Goal: Communication & Community: Share content

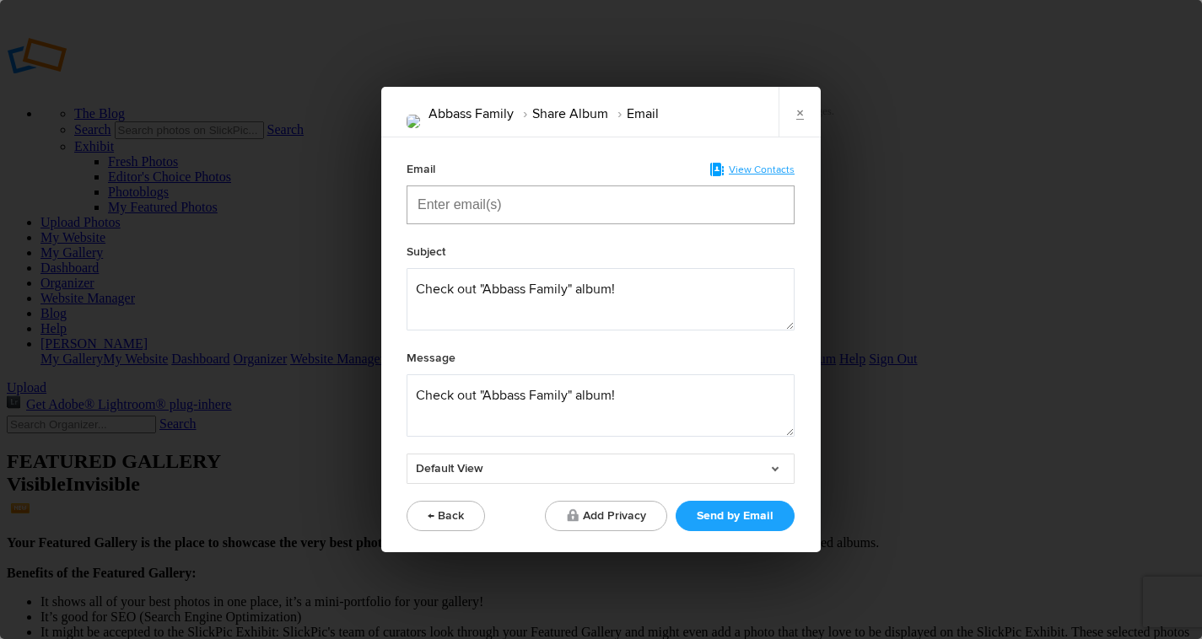
click at [492, 203] on input "Enter email(s)" at bounding box center [501, 204] width 169 height 37
paste input "Enter email(s)"
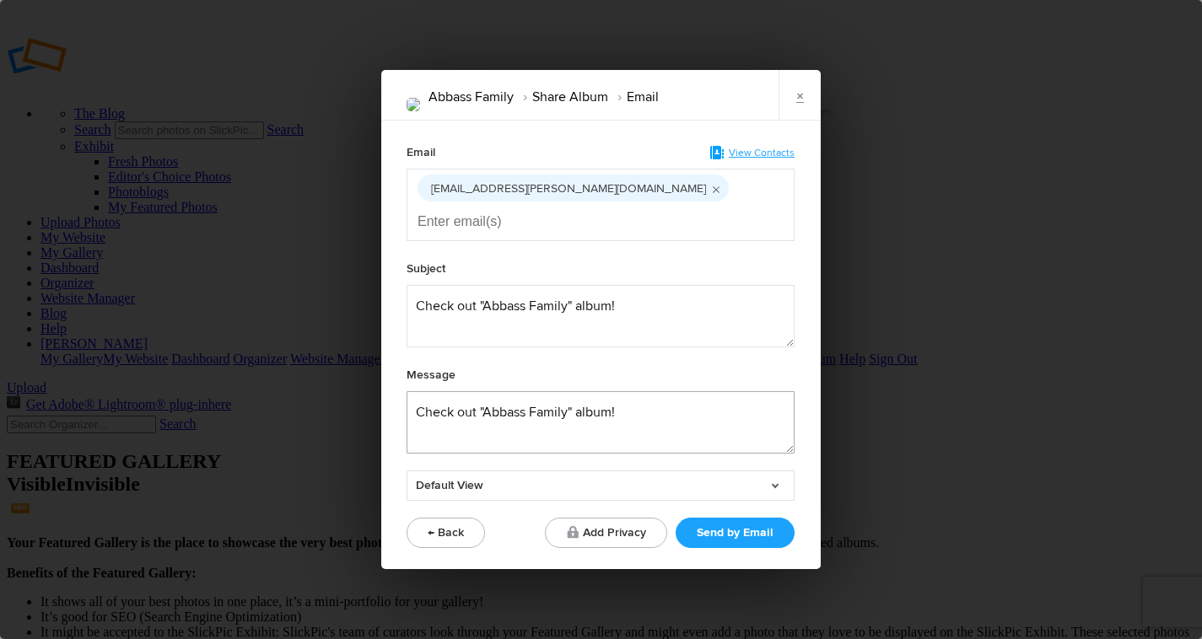
drag, startPoint x: 620, startPoint y: 395, endPoint x: 421, endPoint y: 390, distance: 199.1
click at [421, 391] on textarea at bounding box center [600, 422] width 388 height 62
type textarea "C"
type textarea "Family shoot images are finally done! We can talk about what your options are f…"
click at [776, 470] on link "Default View" at bounding box center [600, 485] width 388 height 30
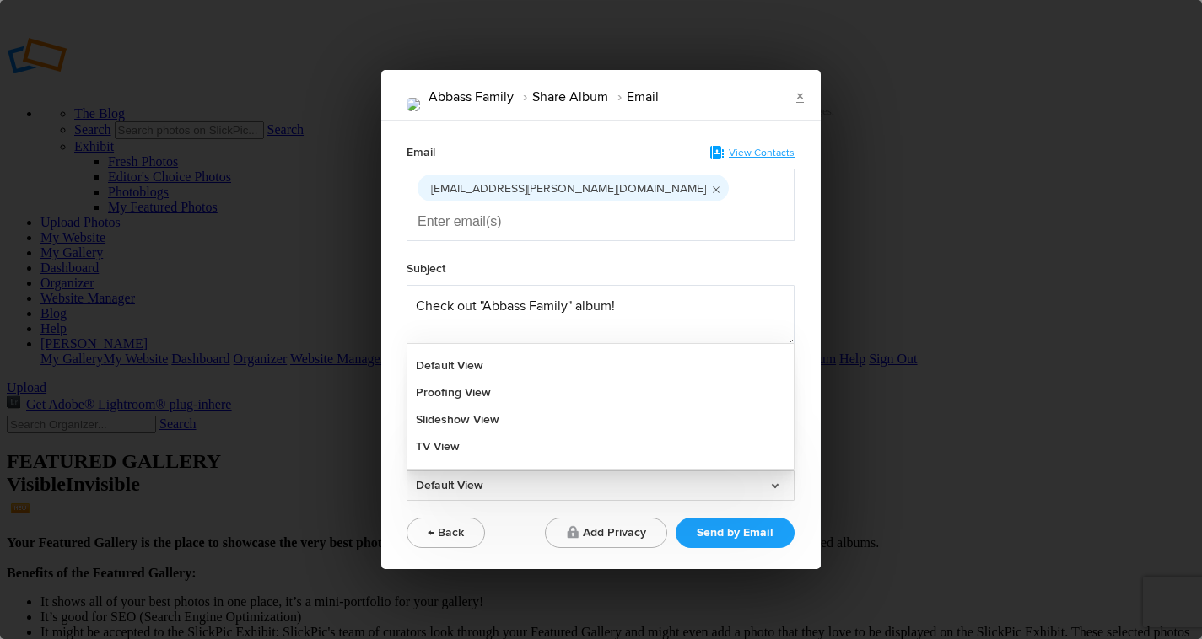
click at [776, 470] on link "Default View" at bounding box center [600, 485] width 388 height 30
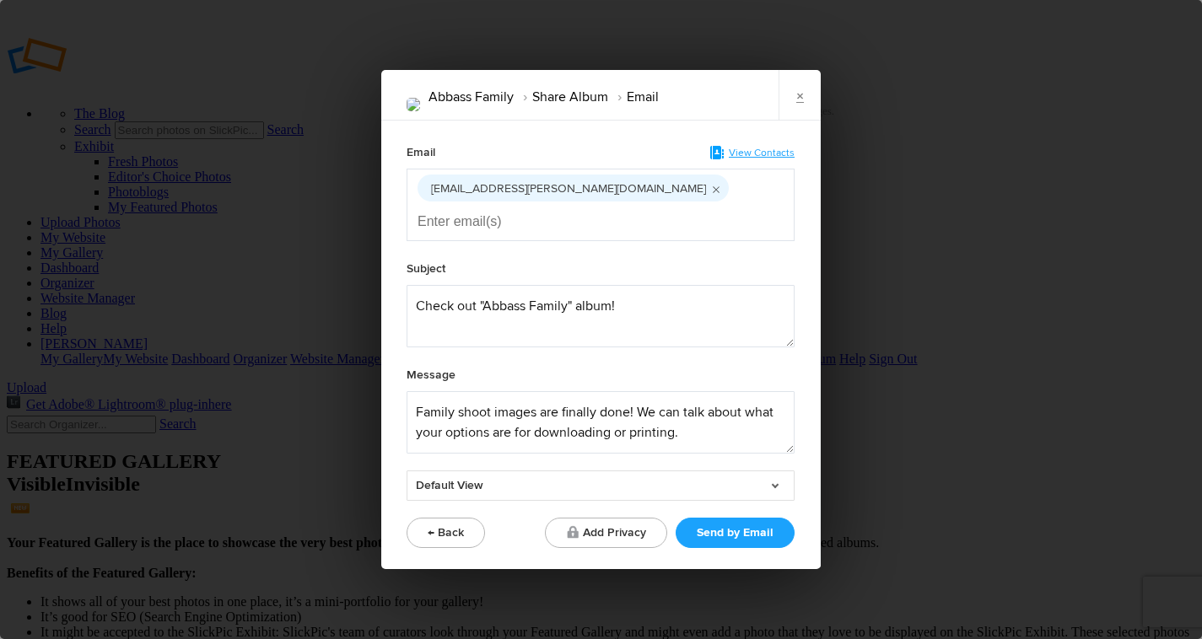
click at [776, 470] on link "Default View" at bounding box center [600, 485] width 388 height 30
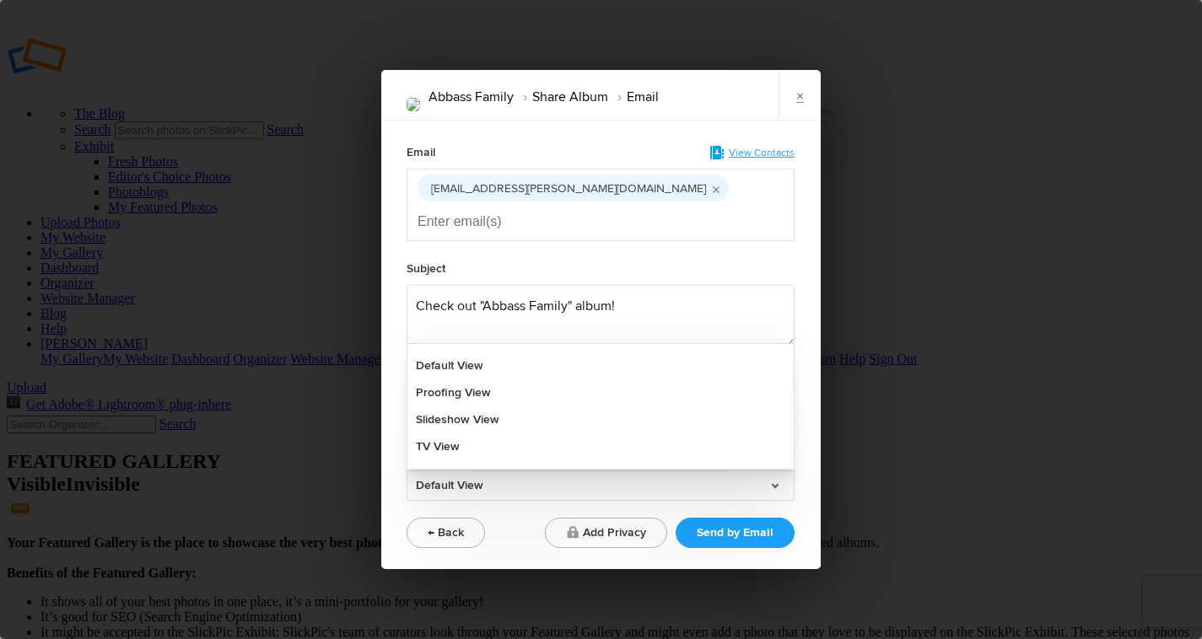
click at [776, 470] on link "Default View" at bounding box center [600, 485] width 388 height 30
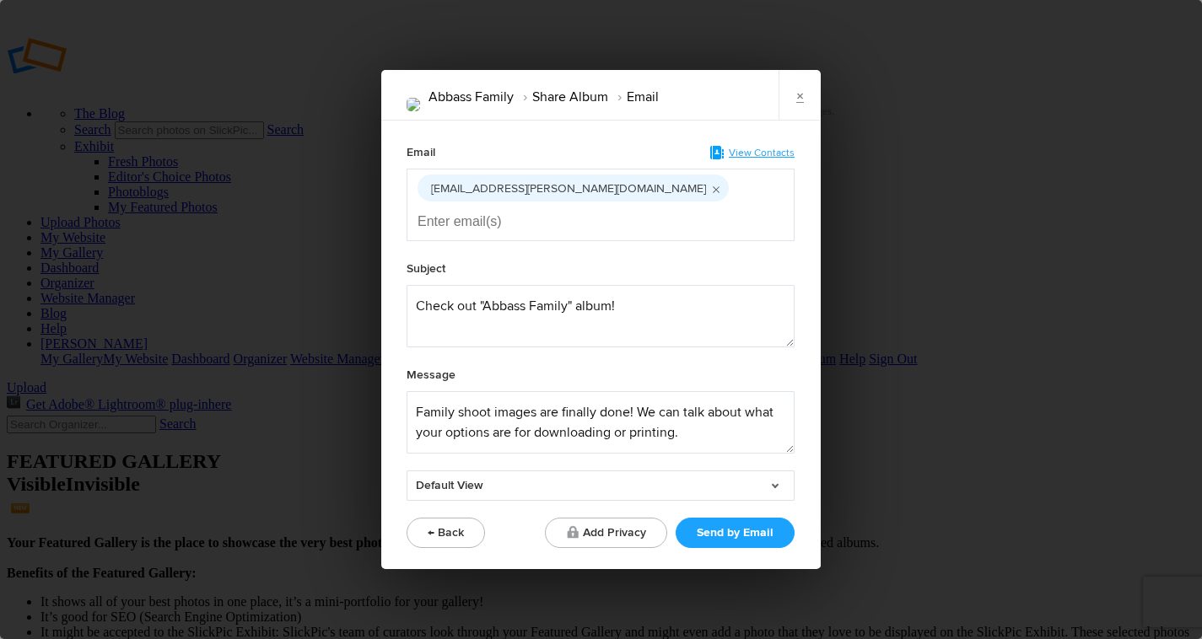
drag, startPoint x: 736, startPoint y: 100, endPoint x: 685, endPoint y: 102, distance: 51.5
click at [666, 102] on div "Abbass Family Share Album Email ×" at bounding box center [600, 95] width 439 height 51
click at [453, 518] on button "← Back" at bounding box center [445, 533] width 78 height 30
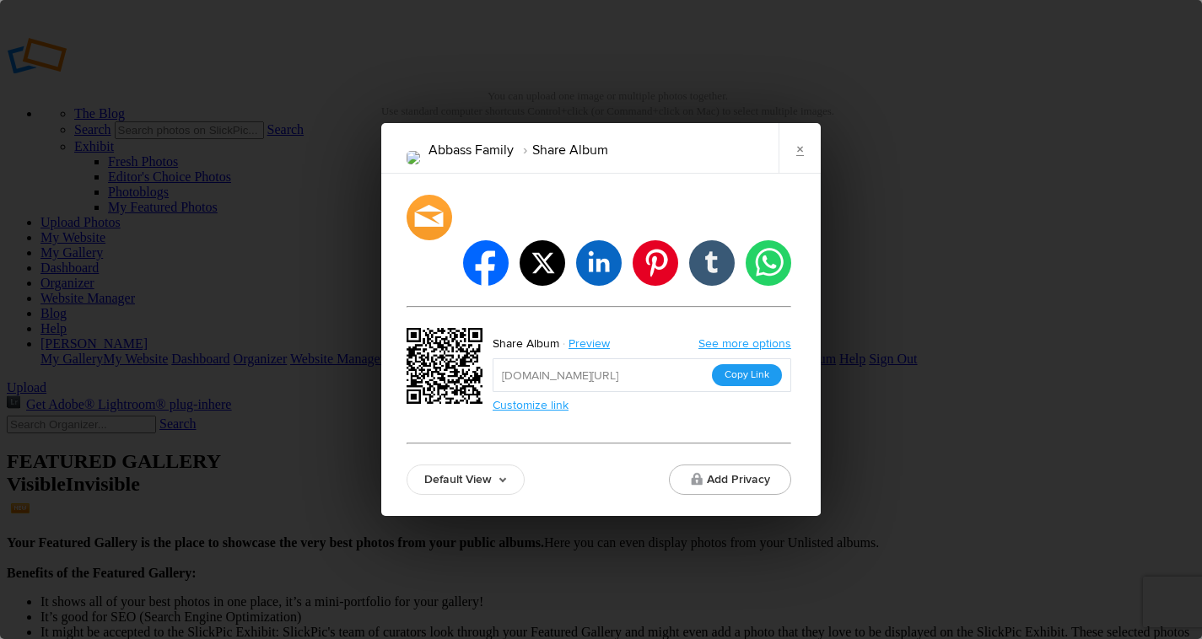
click at [753, 364] on button "Copy Link" at bounding box center [747, 375] width 70 height 22
click at [429, 232] on div at bounding box center [429, 217] width 50 height 50
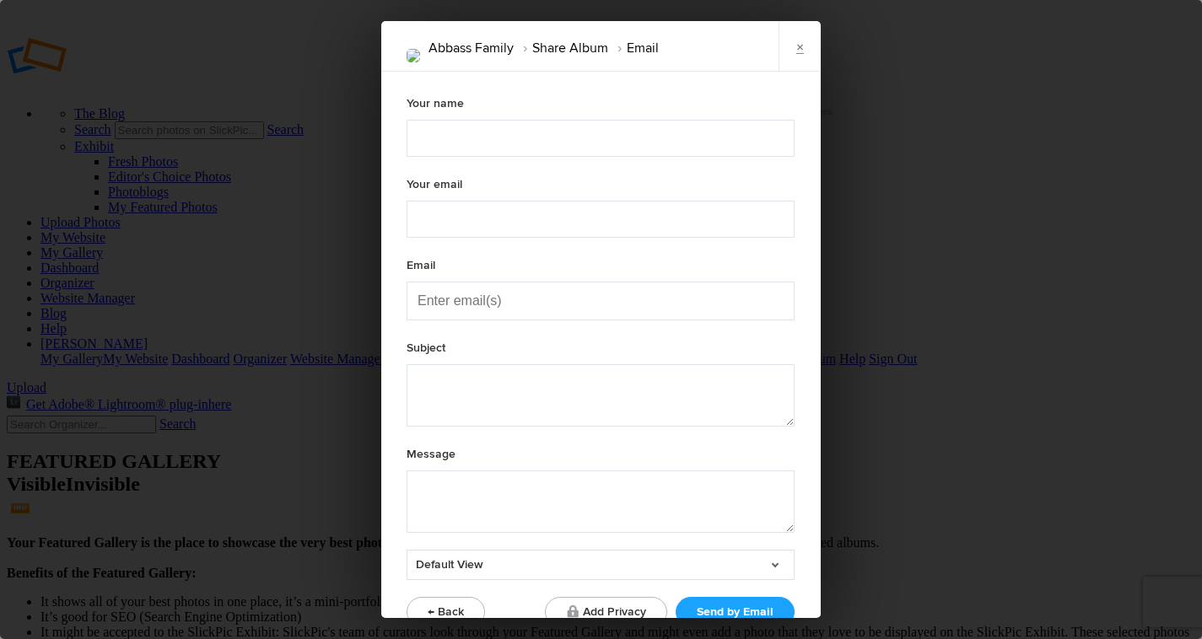
type textarea "Check out "Abbass Family" album!"
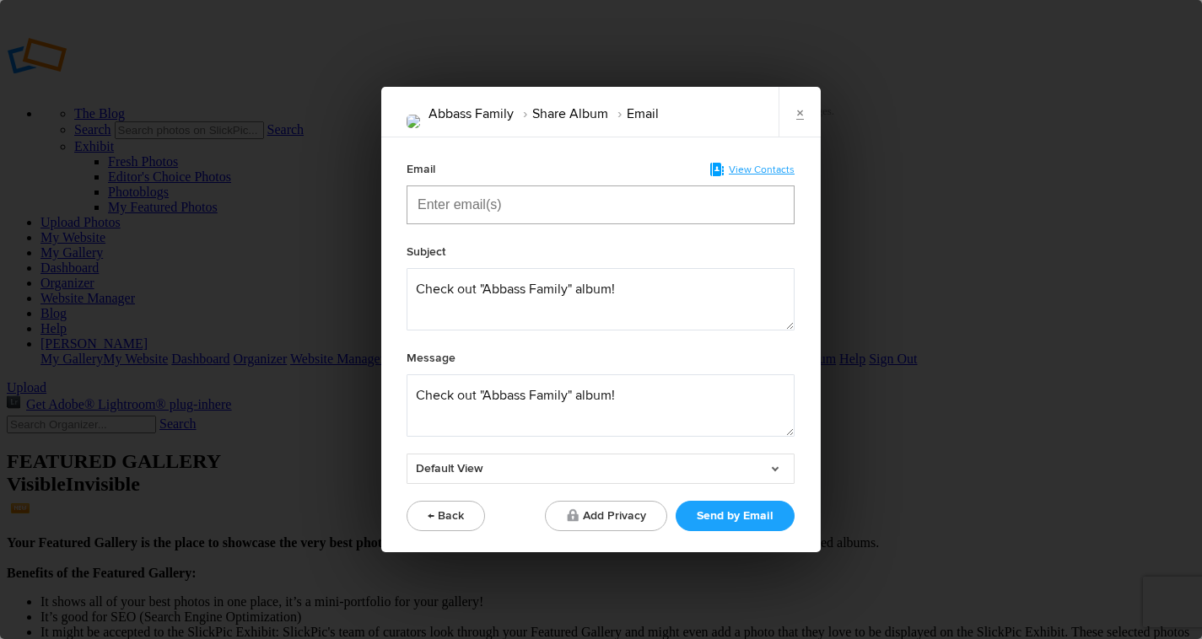
click at [491, 208] on input "Enter email(s)" at bounding box center [501, 204] width 169 height 37
paste input "Enter email(s)"
click at [562, 202] on icon "Remove tag" at bounding box center [557, 206] width 9 height 9
type input "a"
click at [501, 199] on input "Enter email(s)" at bounding box center [501, 204] width 169 height 37
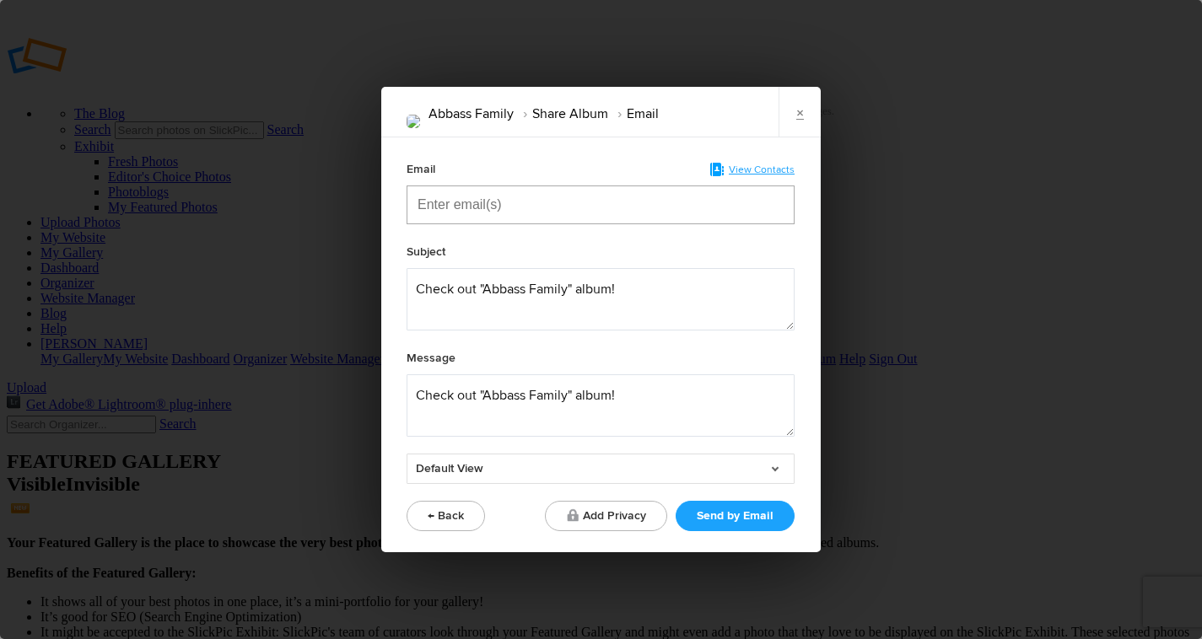
paste input "Enter email(s)"
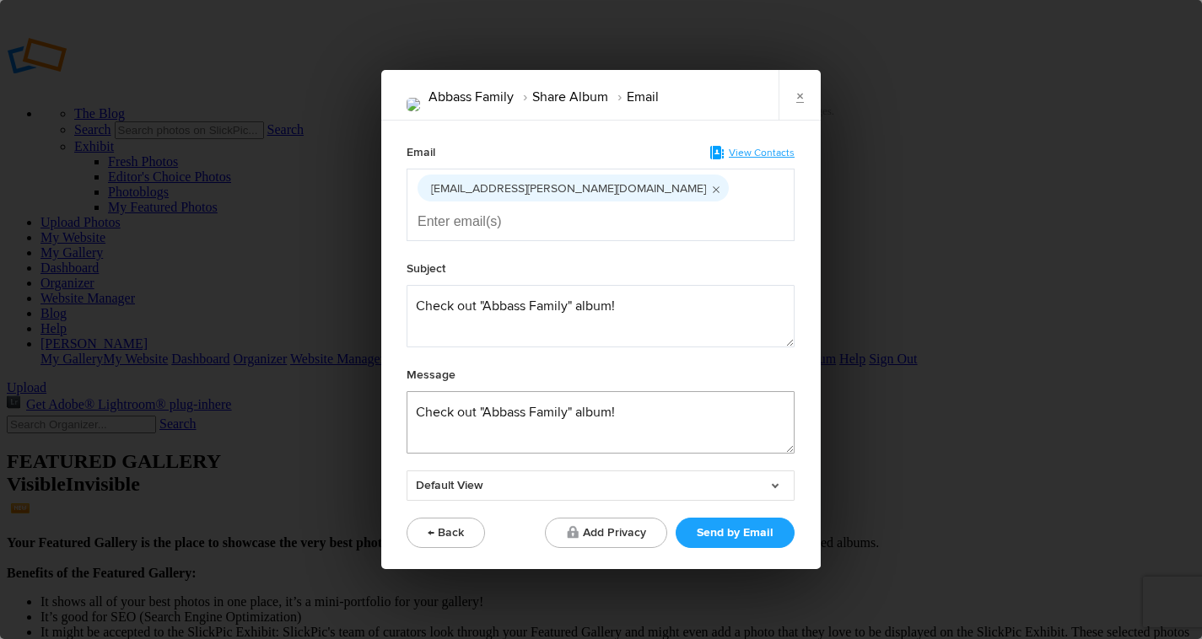
drag, startPoint x: 618, startPoint y: 392, endPoint x: 385, endPoint y: 395, distance: 232.7
click at [385, 395] on div "Email View Contacts [EMAIL_ADDRESS][PERSON_NAME][DOMAIN_NAME] Subject Message D…" at bounding box center [600, 345] width 438 height 449
click at [411, 402] on textarea at bounding box center [600, 422] width 388 height 62
click at [664, 397] on textarea at bounding box center [600, 422] width 388 height 62
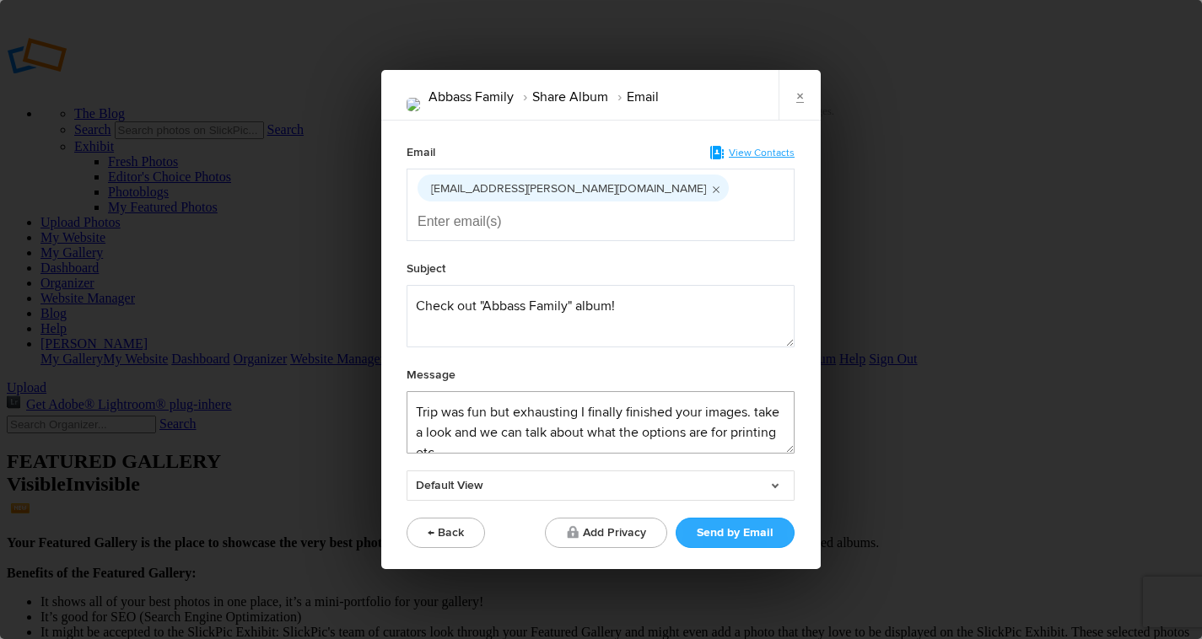
type textarea "Trip was fun but exhausting I finally finished your images. take a look and we …"
click at [740, 518] on button "Send by Email" at bounding box center [734, 533] width 119 height 30
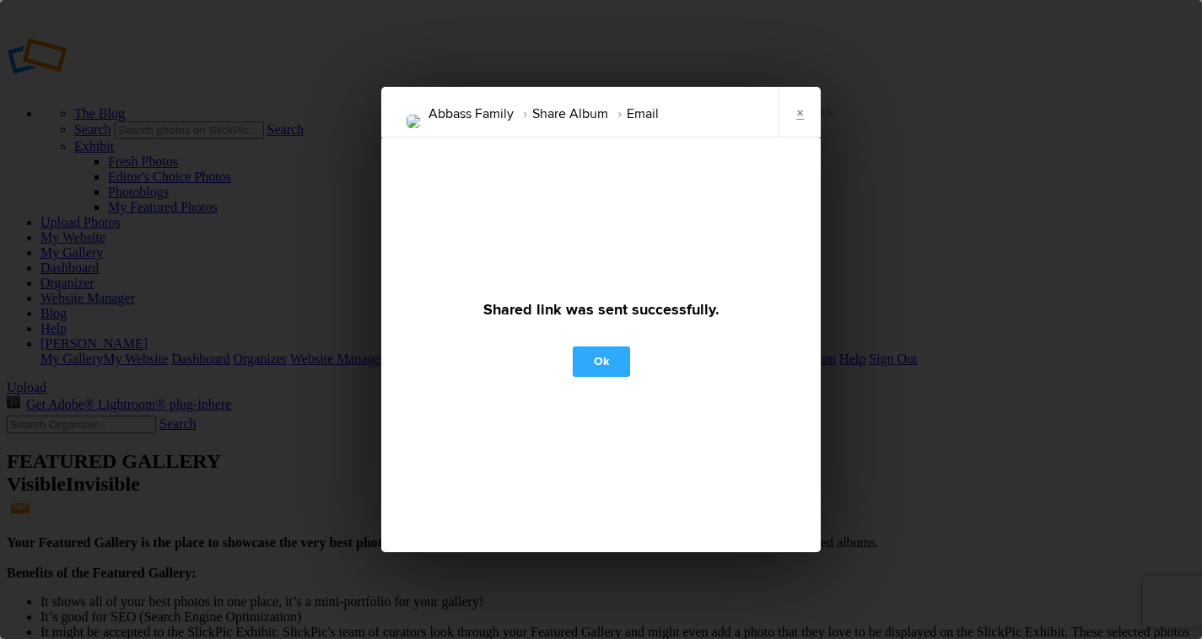
click at [599, 359] on link "Ok" at bounding box center [601, 362] width 57 height 30
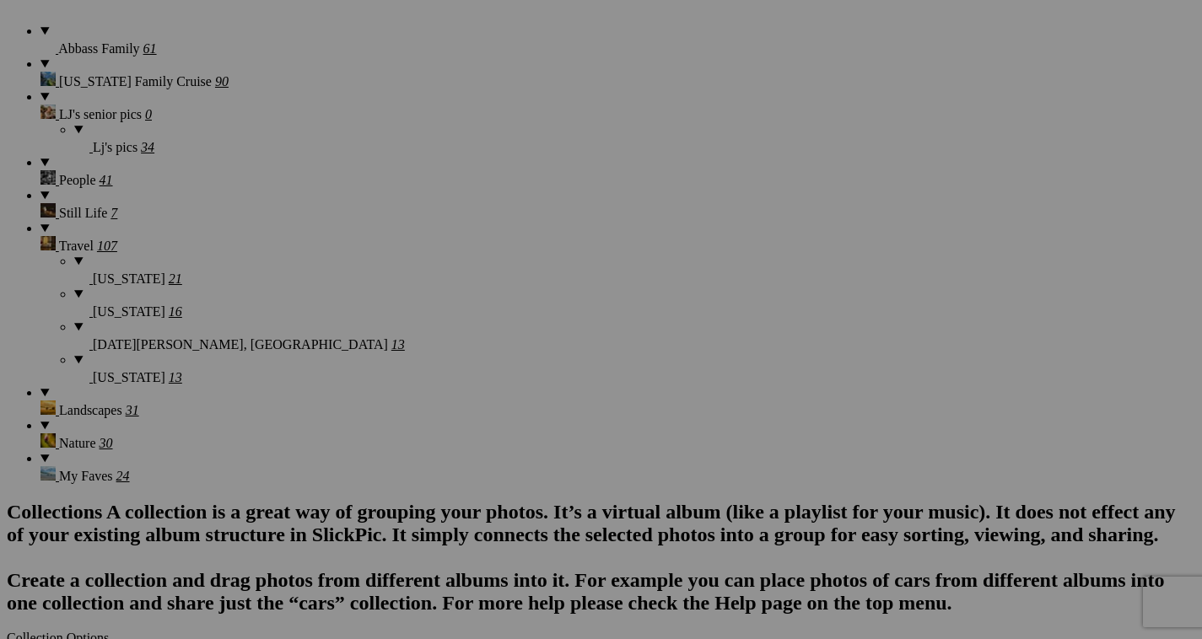
scroll to position [1337, 0]
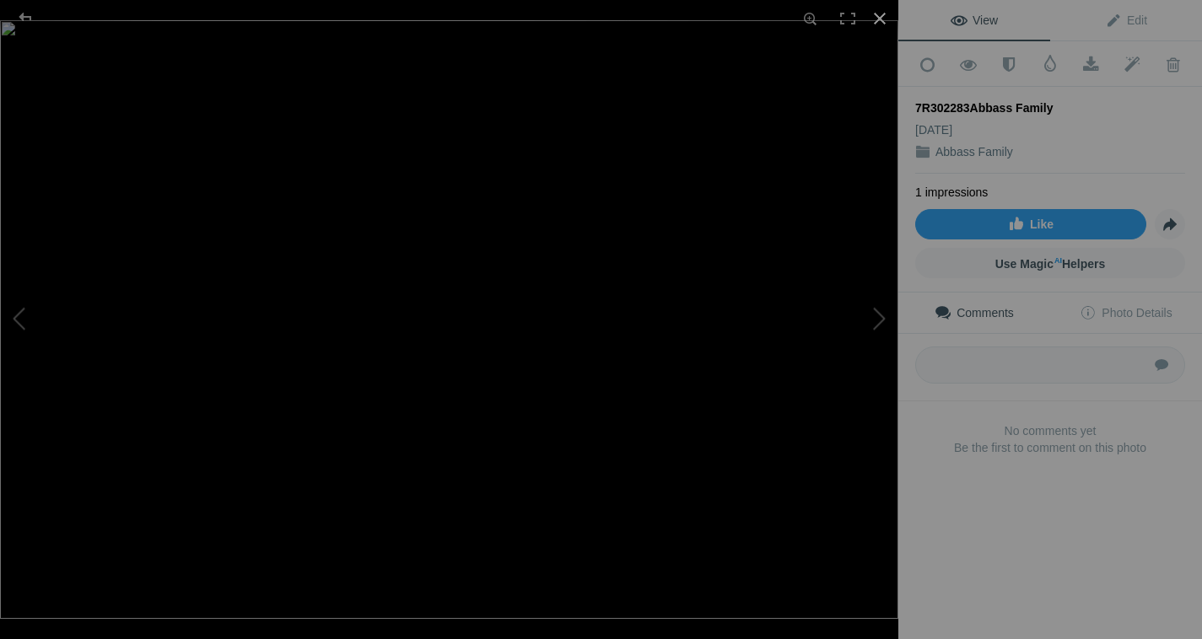
click at [879, 13] on div at bounding box center [879, 18] width 37 height 37
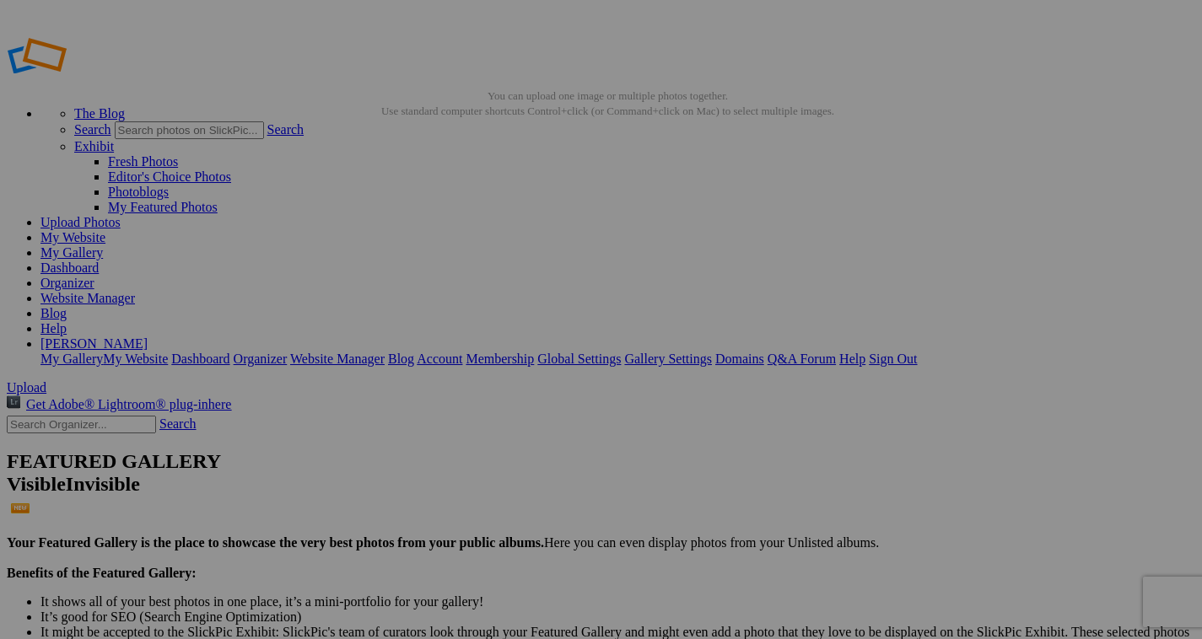
scroll to position [0, 0]
